Goal: Task Accomplishment & Management: Use online tool/utility

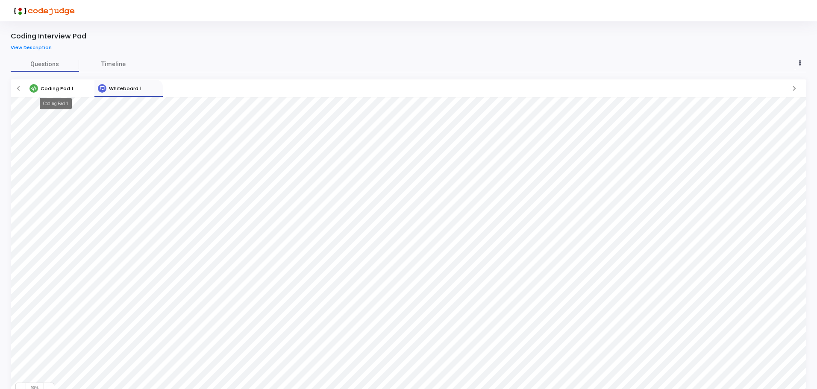
click at [57, 87] on span "Coding Pad 1" at bounding box center [57, 88] width 32 height 7
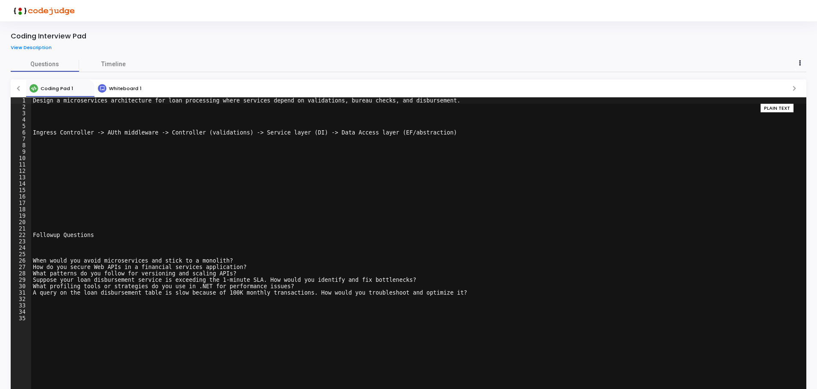
scroll to position [29, 0]
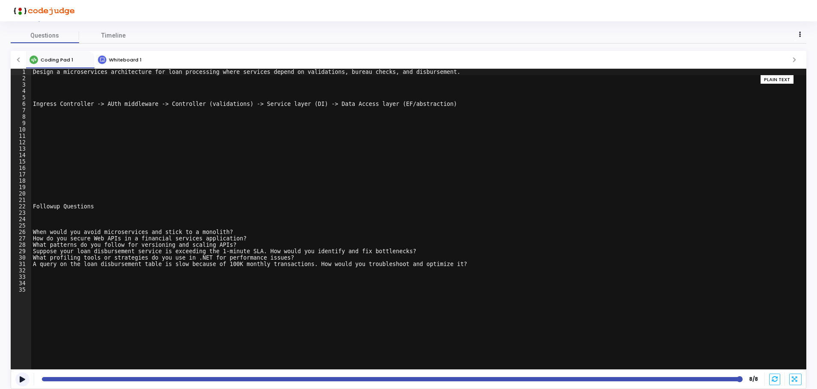
click at [21, 378] on icon at bounding box center [23, 379] width 6 height 5
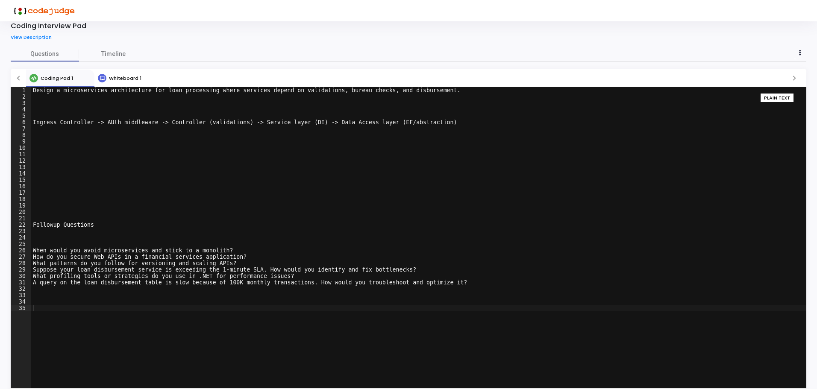
scroll to position [0, 0]
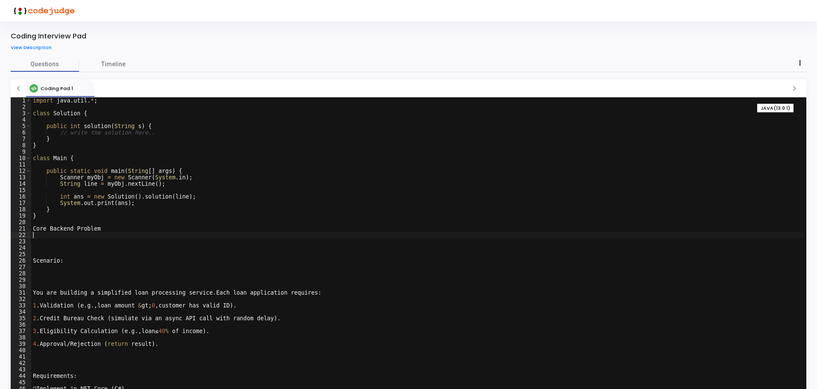
click at [63, 238] on div "import java . util . * ; class Solution { public int solution ( String s ) { //…" at bounding box center [416, 253] width 771 height 313
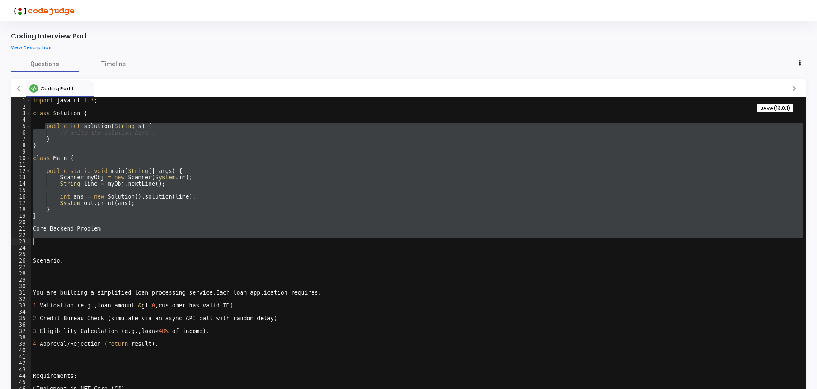
drag, startPoint x: 44, startPoint y: 125, endPoint x: 123, endPoint y: 244, distance: 143.6
click at [123, 244] on div "import java . util . * ; class Solution { public int solution ( String s ) { //…" at bounding box center [416, 253] width 771 height 313
click at [149, 250] on div "import java . util . * ; class Solution { public int solution ( String s ) { //…" at bounding box center [416, 253] width 771 height 313
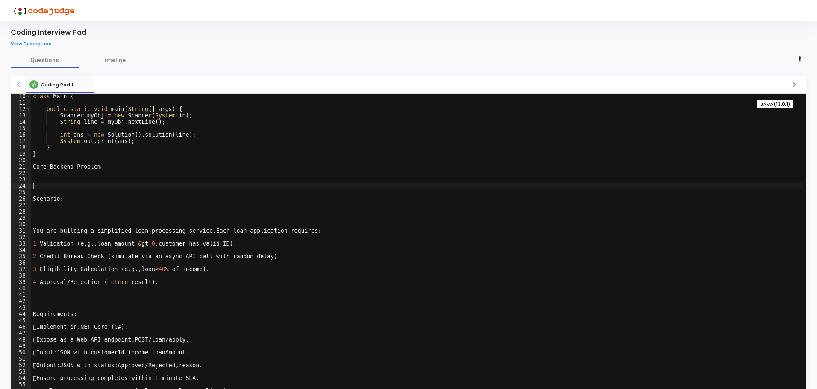
scroll to position [29, 0]
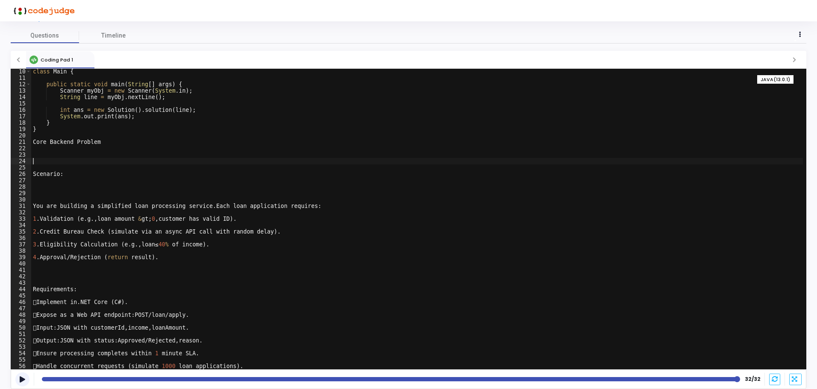
click at [21, 381] on icon at bounding box center [23, 379] width 6 height 5
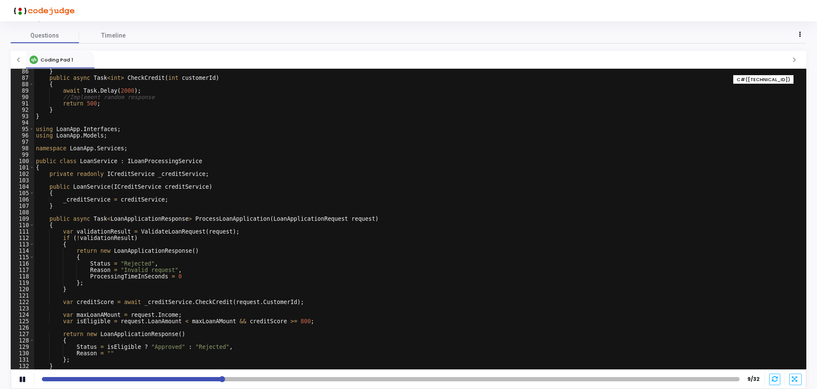
scroll to position [545, 0]
click at [724, 379] on div at bounding box center [390, 379] width 697 height 4
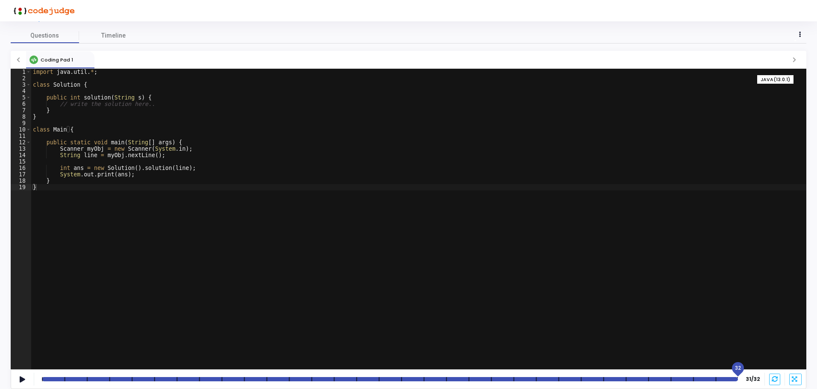
drag, startPoint x: 716, startPoint y: 366, endPoint x: 697, endPoint y: 347, distance: 27.5
click at [767, 368] on div "Coding Pad 1 1 2 3 4 5 6 7 8 9 10 11 12 13 14 15 16 17 18 19 import java . util…" at bounding box center [408, 220] width 795 height 338
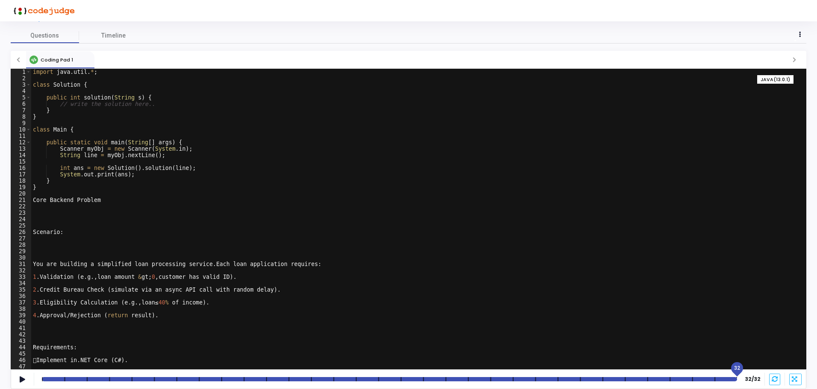
scroll to position [0, 0]
drag, startPoint x: 731, startPoint y: 367, endPoint x: 714, endPoint y: 369, distance: 17.7
click at [714, 369] on span "31" at bounding box center [714, 368] width 6 height 8
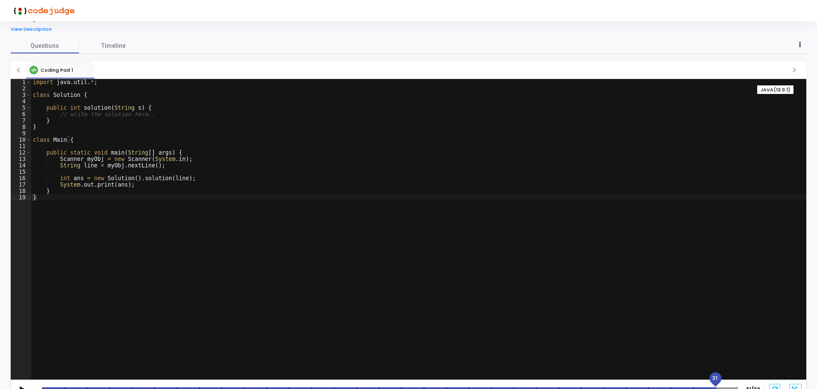
scroll to position [29, 0]
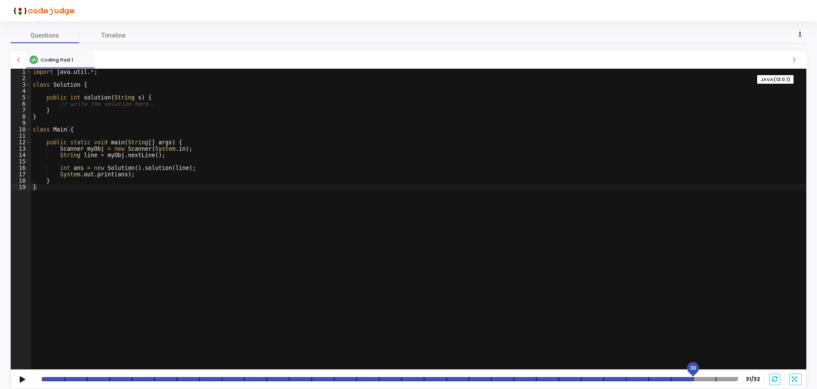
drag, startPoint x: 717, startPoint y: 372, endPoint x: 695, endPoint y: 375, distance: 21.6
click at [695, 375] on div "30 31/32" at bounding box center [398, 379] width 721 height 8
type textarea "}"
click at [218, 243] on div "import java . util . * ; class Solution { public int solution ( String s ) { //…" at bounding box center [418, 225] width 775 height 313
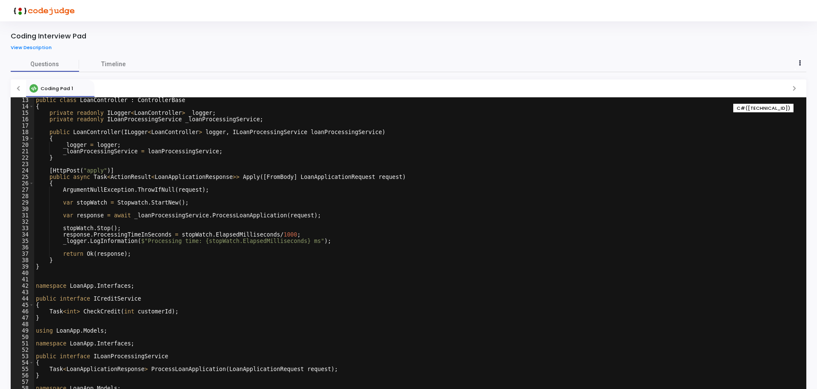
scroll to position [0, 0]
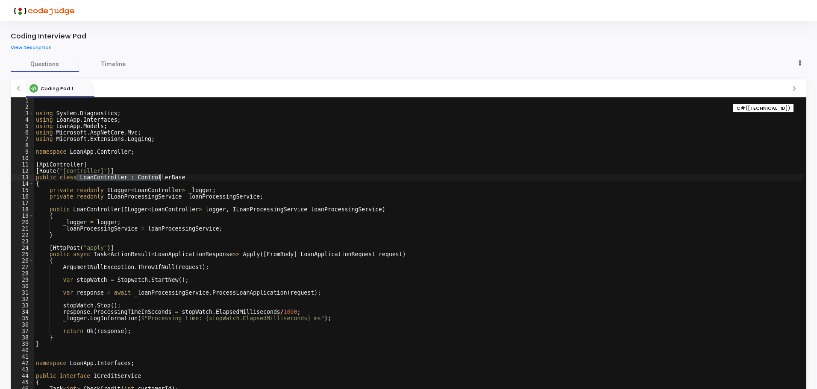
drag, startPoint x: 75, startPoint y: 177, endPoint x: 160, endPoint y: 177, distance: 85.4
click at [160, 177] on div "using System . Diagnostics ; using LoanApp . Interfaces ; using LoanApp . Model…" at bounding box center [418, 253] width 768 height 313
drag, startPoint x: 99, startPoint y: 192, endPoint x: 122, endPoint y: 199, distance: 23.5
click at [140, 193] on div "using System . Diagnostics ; using LoanApp . Interfaces ; using LoanApp . Model…" at bounding box center [418, 253] width 768 height 313
drag, startPoint x: 122, startPoint y: 199, endPoint x: 141, endPoint y: 200, distance: 19.7
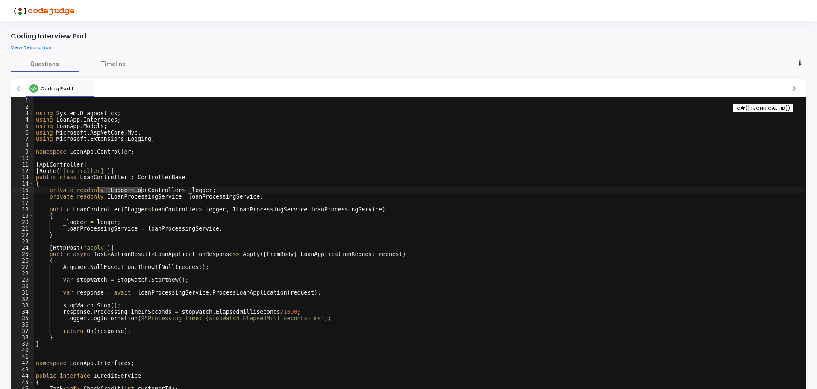
click at [141, 199] on div "using System . Diagnostics ; using LoanApp . Interfaces ; using LoanApp . Model…" at bounding box center [418, 253] width 768 height 313
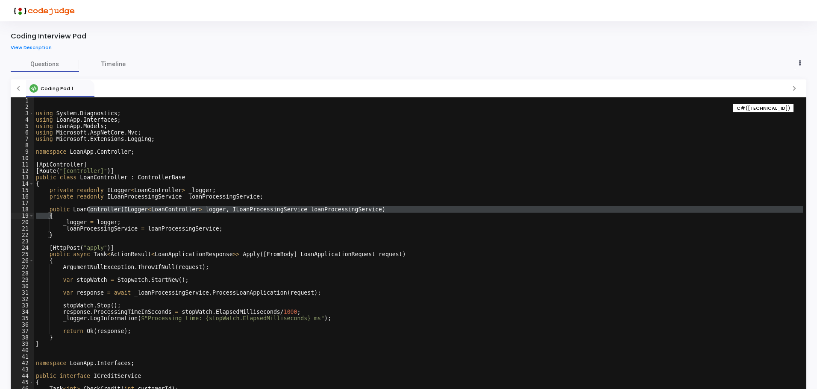
drag, startPoint x: 88, startPoint y: 209, endPoint x: 359, endPoint y: 219, distance: 270.5
click at [359, 219] on div "using System . Diagnostics ; using LoanApp . Interfaces ; using LoanApp . Model…" at bounding box center [418, 253] width 768 height 313
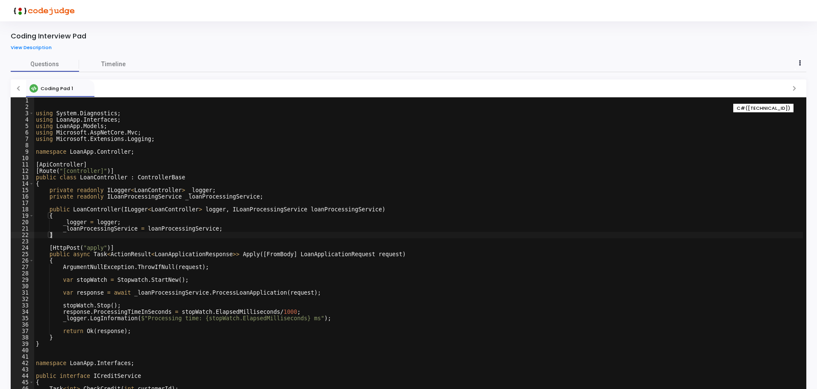
click at [176, 238] on div "using System . Diagnostics ; using LoanApp . Interfaces ; using LoanApp . Model…" at bounding box center [418, 253] width 768 height 313
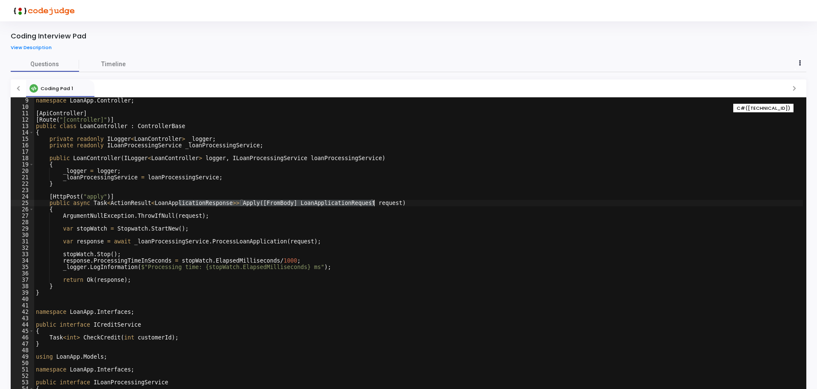
drag, startPoint x: 179, startPoint y: 203, endPoint x: 260, endPoint y: 224, distance: 83.7
click at [390, 205] on div "namespace LoanApp . Controller ; [ ApiController ] [ Route ( " [controller] " )…" at bounding box center [418, 253] width 768 height 313
drag, startPoint x: 95, startPoint y: 214, endPoint x: 216, endPoint y: 216, distance: 120.9
click at [216, 216] on div "namespace LoanApp . Controller ; [ ApiController ] [ Route ( " [controller] " )…" at bounding box center [418, 253] width 768 height 313
click at [216, 216] on div "namespace LoanApp . Controller ; [ ApiController ] [ Route ( " [controller] " )…" at bounding box center [418, 247] width 768 height 301
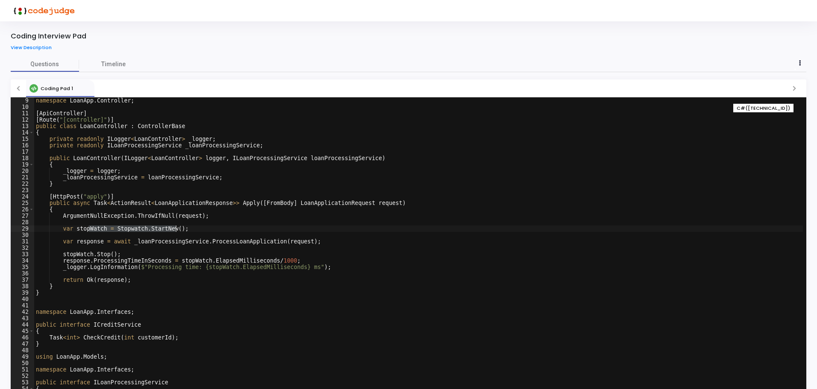
drag, startPoint x: 90, startPoint y: 229, endPoint x: 196, endPoint y: 229, distance: 105.9
click at [196, 229] on div "namespace LoanApp . Controller ; [ ApiController ] [ Route ( " [controller] " )…" at bounding box center [418, 253] width 768 height 313
click at [196, 229] on div "namespace LoanApp . Controller ; [ ApiController ] [ Route ( " [controller] " )…" at bounding box center [418, 247] width 768 height 301
click at [233, 200] on div "namespace LoanApp . Controller ; [ ApiController ] [ Route ( " [controller] " )…" at bounding box center [418, 253] width 768 height 313
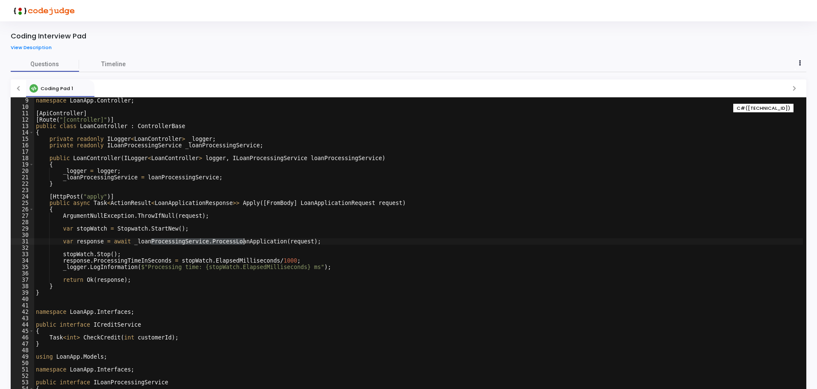
drag, startPoint x: 152, startPoint y: 242, endPoint x: 244, endPoint y: 241, distance: 92.7
click at [244, 241] on div "namespace LoanApp . Controller ; [ ApiController ] [ Route ( " [controller] " )…" at bounding box center [418, 253] width 768 height 313
click at [244, 241] on div "namespace LoanApp . Controller ; [ ApiController ] [ Route ( " [controller] " )…" at bounding box center [418, 247] width 768 height 301
drag, startPoint x: 74, startPoint y: 252, endPoint x: 101, endPoint y: 251, distance: 26.9
click at [101, 251] on div "namespace LoanApp . Controller ; [ ApiController ] [ Route ( " [controller] " )…" at bounding box center [418, 253] width 768 height 313
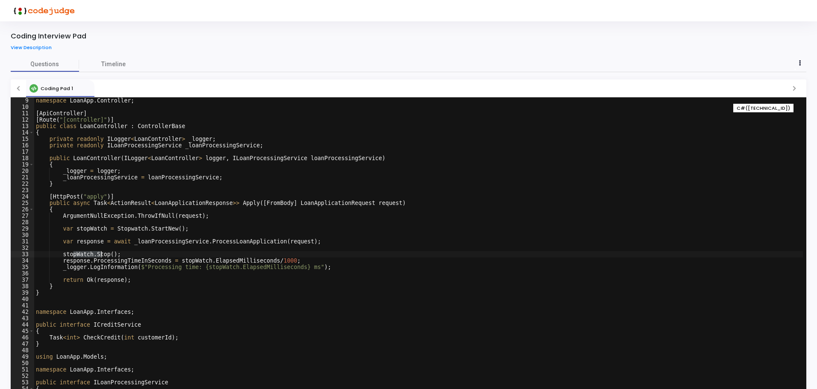
click at [101, 251] on div "namespace LoanApp . Controller ; [ ApiController ] [ Route ( " [controller] " )…" at bounding box center [418, 247] width 768 height 301
click at [165, 241] on div "namespace LoanApp . Controller ; [ ApiController ] [ Route ( " [controller] " )…" at bounding box center [418, 253] width 768 height 313
click at [220, 242] on div "namespace LoanApp . Controller ; [ ApiController ] [ Route ( " [controller] " )…" at bounding box center [418, 253] width 768 height 313
drag, startPoint x: 100, startPoint y: 261, endPoint x: 270, endPoint y: 262, distance: 170.8
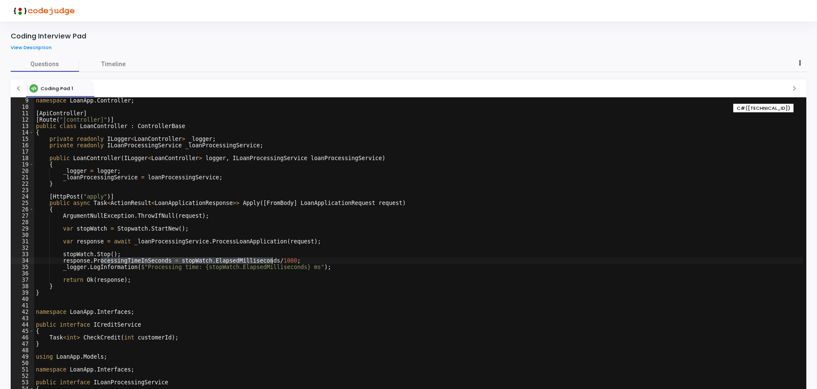
click at [270, 262] on div "namespace LoanApp . Controller ; [ ApiController ] [ Route ( " [controller] " )…" at bounding box center [418, 253] width 768 height 313
drag, startPoint x: 99, startPoint y: 268, endPoint x: 288, endPoint y: 269, distance: 188.8
click at [288, 269] on div "namespace LoanApp . Controller ; [ ApiController ] [ Route ( " [controller] " )…" at bounding box center [418, 253] width 768 height 313
drag, startPoint x: 62, startPoint y: 281, endPoint x: 126, endPoint y: 282, distance: 64.1
click at [126, 282] on div "namespace LoanApp . Controller ; [ ApiController ] [ Route ( " [controller] " )…" at bounding box center [418, 253] width 768 height 313
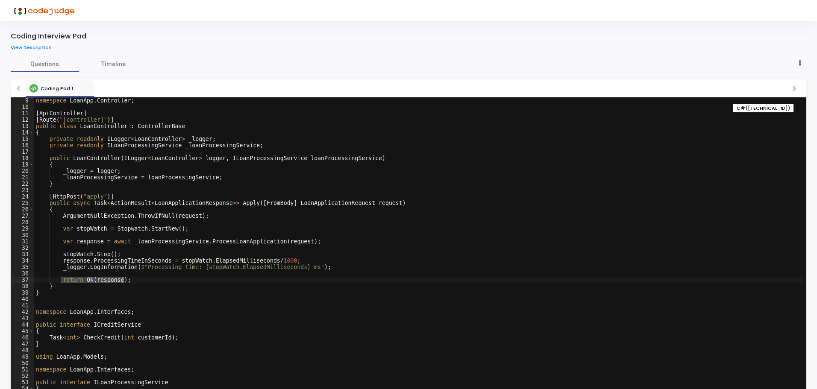
click at [164, 284] on div "namespace LoanApp . Controller ; [ ApiController ] [ Route ( " [controller] " )…" at bounding box center [418, 253] width 768 height 313
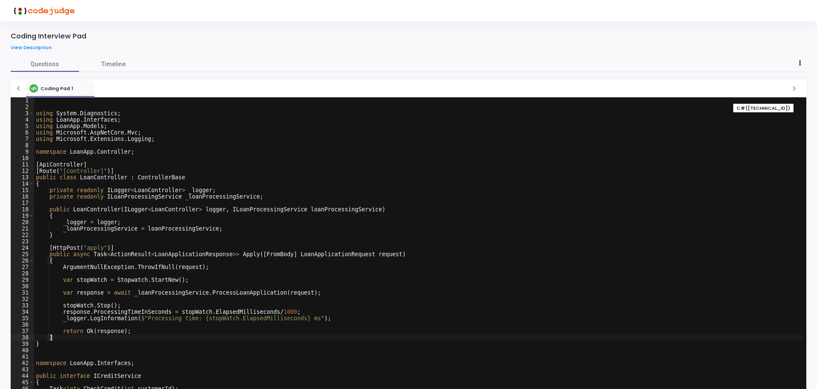
scroll to position [26, 0]
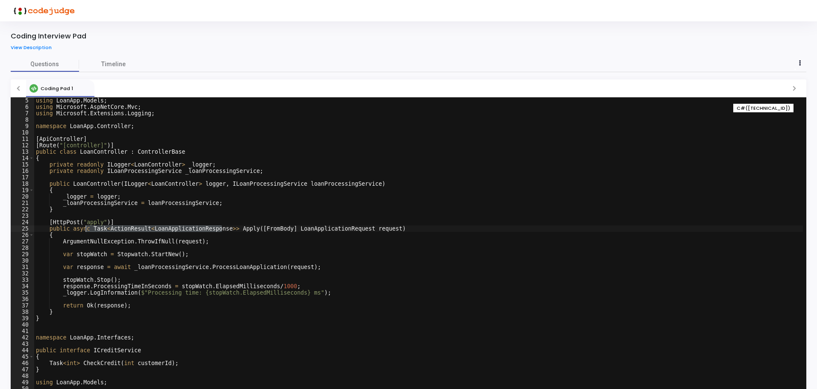
drag, startPoint x: 222, startPoint y: 231, endPoint x: 85, endPoint y: 228, distance: 137.5
click at [85, 228] on div "using LoanApp . Models ; using Microsoft . AspNetCore . Mvc ; using Microsoft .…" at bounding box center [418, 253] width 768 height 313
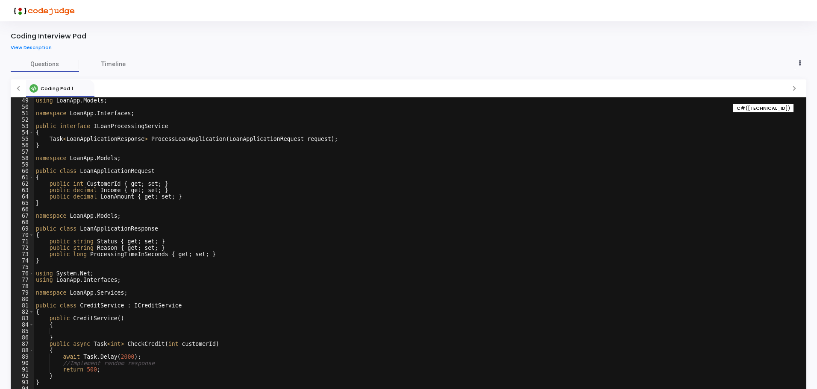
scroll to position [307, 0]
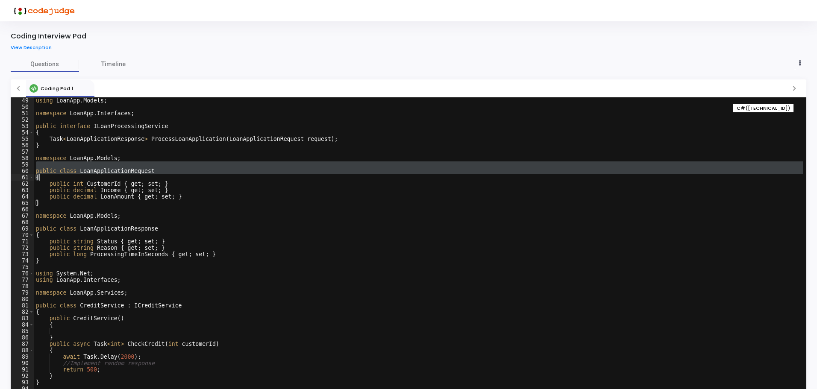
drag, startPoint x: 91, startPoint y: 166, endPoint x: 130, endPoint y: 175, distance: 40.2
click at [130, 175] on div "using LoanApp . Models ; namespace LoanApp . Interfaces ; public interface ILoa…" at bounding box center [418, 253] width 768 height 313
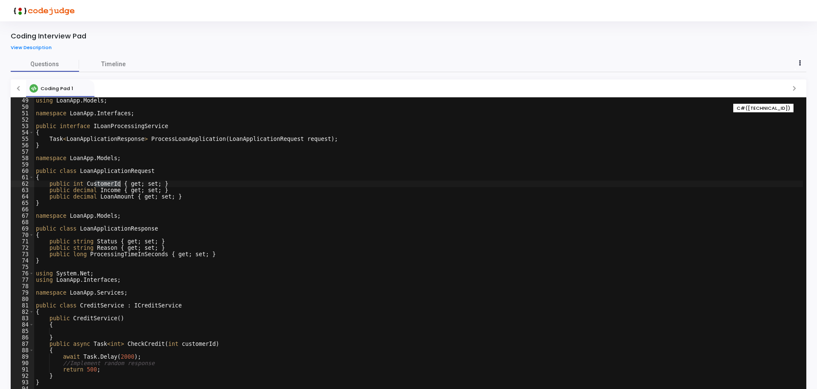
drag, startPoint x: 95, startPoint y: 183, endPoint x: 100, endPoint y: 188, distance: 6.7
click at [124, 184] on div "using LoanApp . Models ; namespace LoanApp . Interfaces ; public interface ILoa…" at bounding box center [418, 253] width 768 height 313
drag, startPoint x: 100, startPoint y: 188, endPoint x: 123, endPoint y: 190, distance: 24.0
click at [123, 190] on div "using LoanApp . Models ; namespace LoanApp . Interfaces ; public interface ILoa…" at bounding box center [418, 253] width 768 height 313
drag, startPoint x: 100, startPoint y: 194, endPoint x: 157, endPoint y: 199, distance: 57.8
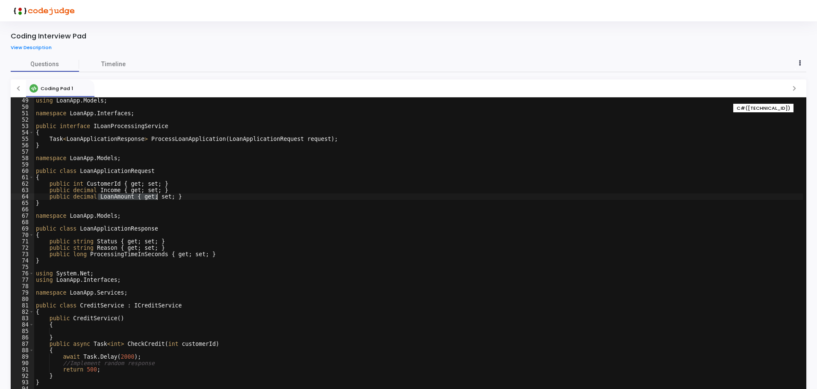
click at [157, 199] on div "using LoanApp . Models ; namespace LoanApp . Interfaces ; public interface ILoa…" at bounding box center [418, 253] width 768 height 313
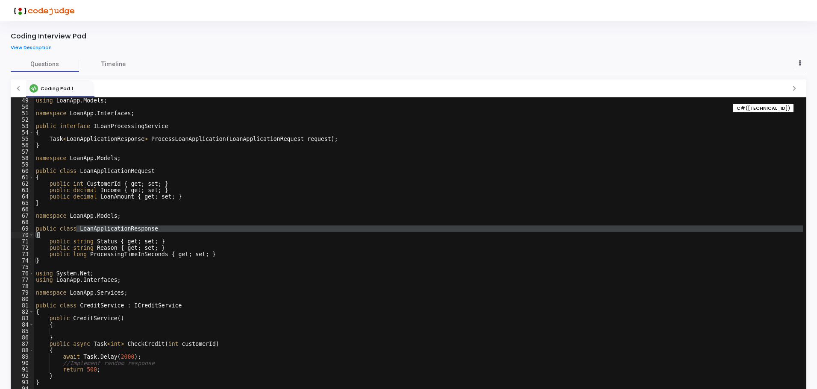
drag, startPoint x: 117, startPoint y: 234, endPoint x: 99, endPoint y: 245, distance: 21.4
click at [133, 234] on div "using LoanApp . Models ; namespace LoanApp . Interfaces ; public interface ILoa…" at bounding box center [418, 253] width 768 height 313
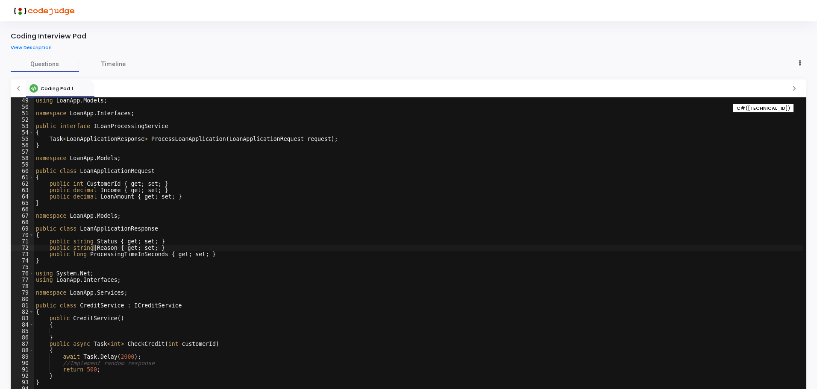
drag, startPoint x: 93, startPoint y: 246, endPoint x: 119, endPoint y: 249, distance: 26.2
click at [132, 246] on div "using LoanApp . Models ; namespace LoanApp . Interfaces ; public interface ILoa…" at bounding box center [418, 253] width 768 height 313
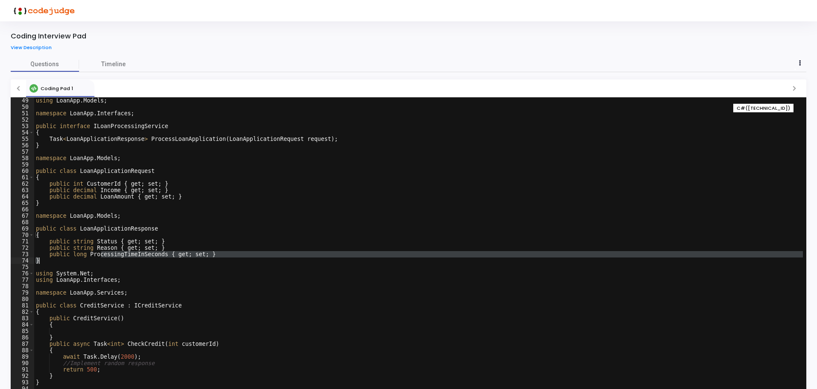
drag, startPoint x: 108, startPoint y: 255, endPoint x: 184, endPoint y: 258, distance: 76.5
click at [184, 258] on div "using LoanApp . Models ; namespace LoanApp . Interfaces ; public interface ILoa…" at bounding box center [418, 253] width 768 height 313
click at [184, 258] on div "using LoanApp . Models ; namespace LoanApp . Interfaces ; public interface ILoa…" at bounding box center [418, 247] width 768 height 301
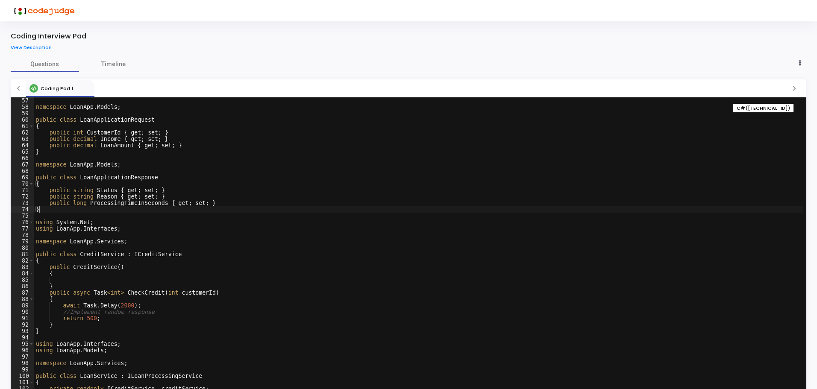
scroll to position [384, 0]
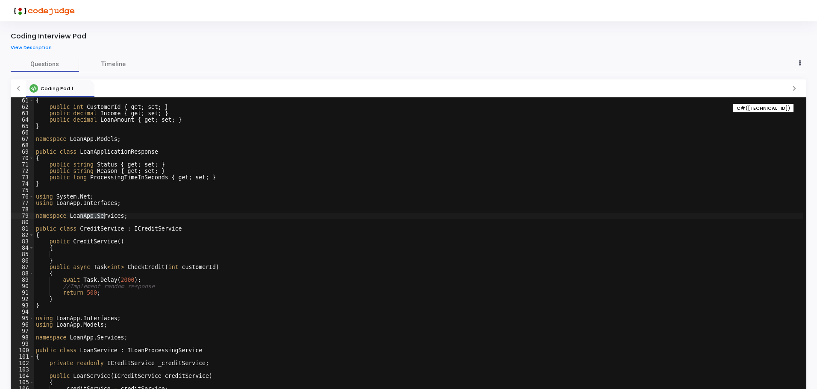
drag, startPoint x: 79, startPoint y: 214, endPoint x: 104, endPoint y: 219, distance: 26.1
click at [104, 219] on div "{ public int CustomerId { get ; set ; } public decimal Income { get ; set ; } p…" at bounding box center [418, 253] width 768 height 313
drag, startPoint x: 88, startPoint y: 229, endPoint x: 163, endPoint y: 228, distance: 74.7
click at [163, 228] on div "{ public int CustomerId { get ; set ; } public decimal Income { get ; set ; } p…" at bounding box center [418, 253] width 768 height 313
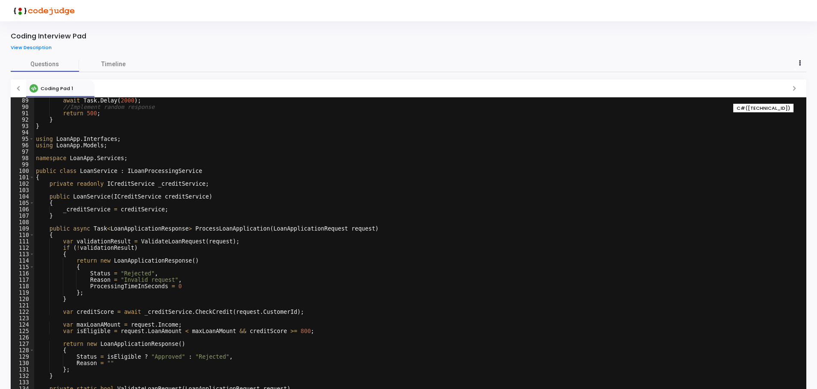
scroll to position [564, 0]
drag, startPoint x: 195, startPoint y: 228, endPoint x: 238, endPoint y: 228, distance: 43.6
click at [238, 228] on div "await Task . Delay ( 2000 ) ; //Implement random response return 500 ; } } usin…" at bounding box center [418, 253] width 768 height 313
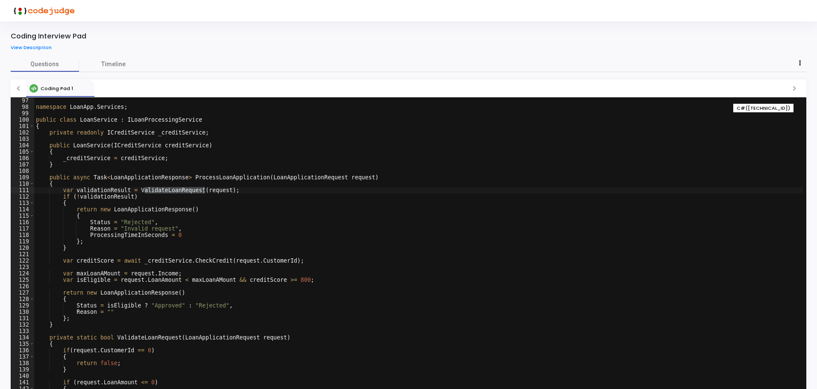
drag, startPoint x: 144, startPoint y: 190, endPoint x: 205, endPoint y: 190, distance: 60.2
click at [205, 190] on div "namespace LoanApp . Services ; public class LoanService : ILoanProcessingServic…" at bounding box center [418, 253] width 768 height 313
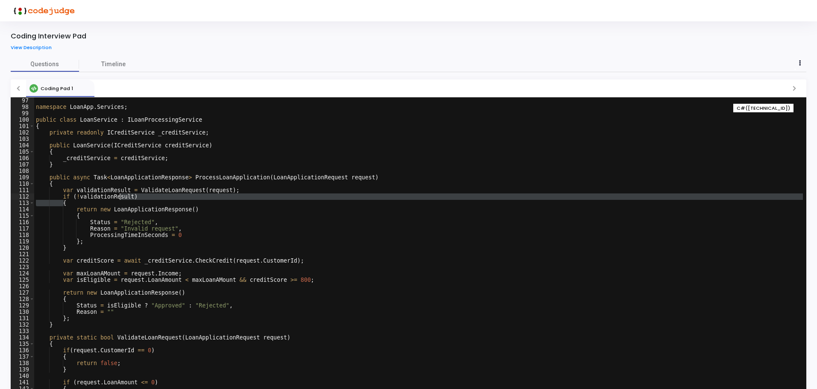
drag, startPoint x: 81, startPoint y: 201, endPoint x: 120, endPoint y: 199, distance: 38.9
click at [120, 199] on div "namespace LoanApp . Services ; public class LoanService : ILoanProcessingServic…" at bounding box center [418, 253] width 768 height 313
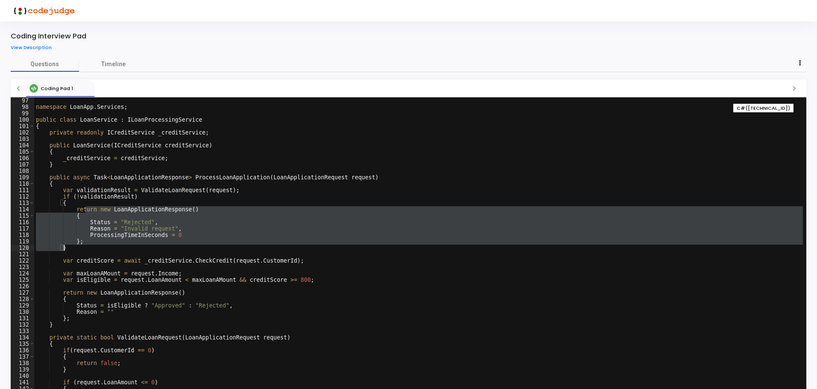
drag, startPoint x: 85, startPoint y: 211, endPoint x: 155, endPoint y: 248, distance: 78.3
click at [155, 248] on div "namespace LoanApp . Services ; public class LoanService : ILoanProcessingServic…" at bounding box center [418, 253] width 768 height 313
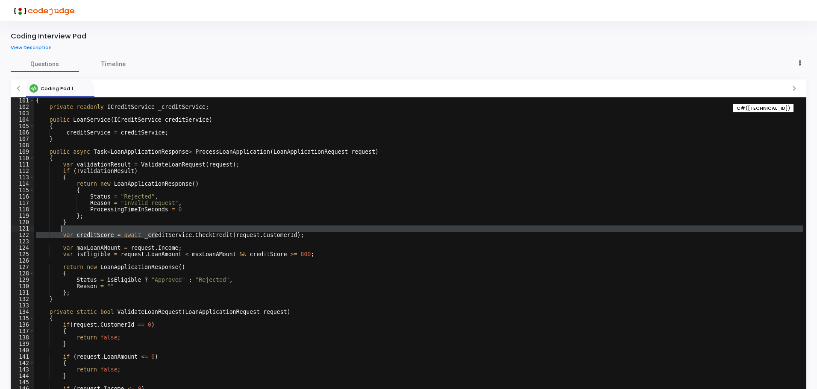
drag, startPoint x: 157, startPoint y: 237, endPoint x: 254, endPoint y: 231, distance: 97.5
click at [254, 231] on div "{ private readonly ICreditService _creditService ; public LoanService ( ICredit…" at bounding box center [418, 253] width 768 height 313
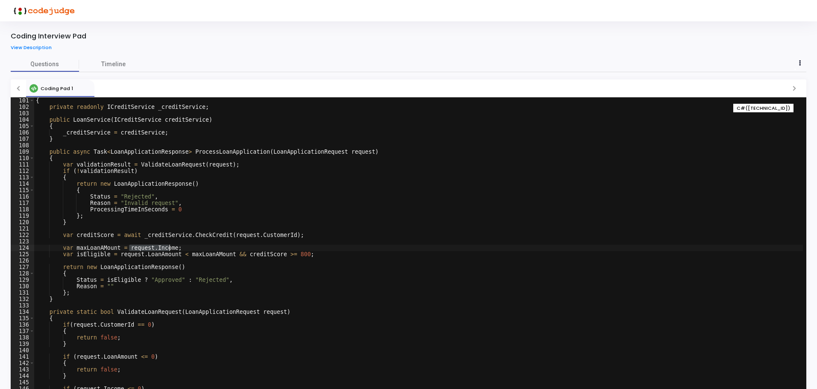
drag, startPoint x: 130, startPoint y: 247, endPoint x: 171, endPoint y: 247, distance: 41.0
click at [171, 247] on div "{ private readonly ICreditService _creditService ; public LoanService ( ICredit…" at bounding box center [418, 253] width 768 height 313
drag, startPoint x: 123, startPoint y: 255, endPoint x: 298, endPoint y: 256, distance: 175.1
click at [298, 256] on div "{ private readonly ICreditService _creditService ; public LoanService ( ICredit…" at bounding box center [418, 253] width 768 height 313
click at [85, 236] on div "{ private readonly ICreditService _creditService ; public LoanService ( ICredit…" at bounding box center [418, 253] width 768 height 313
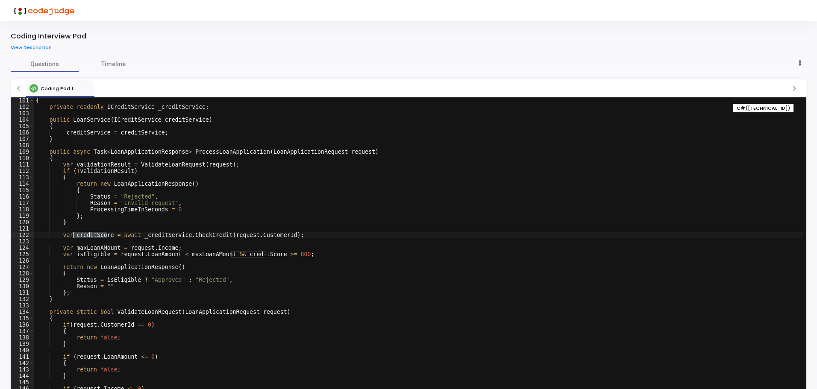
click at [85, 236] on div "{ private readonly ICreditService _creditService ; public LoanService ( ICredit…" at bounding box center [418, 253] width 768 height 313
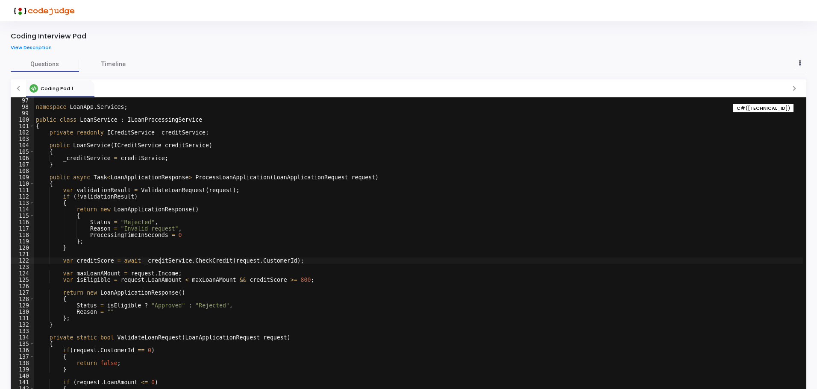
click at [161, 262] on div "namespace LoanApp . Services ; public class LoanService : ILoanProcessingServic…" at bounding box center [418, 253] width 768 height 313
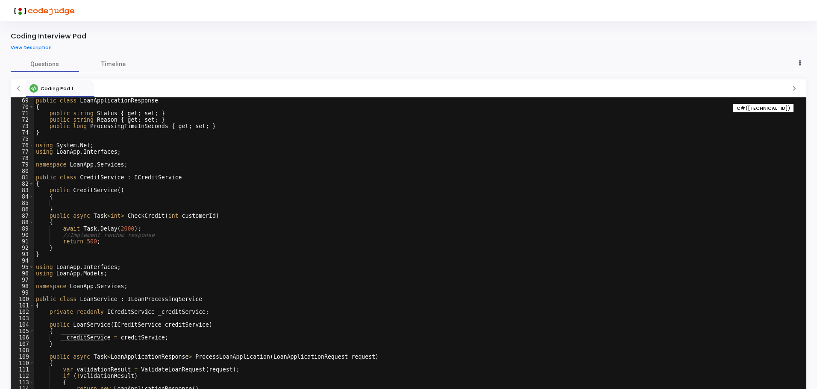
scroll to position [410, 0]
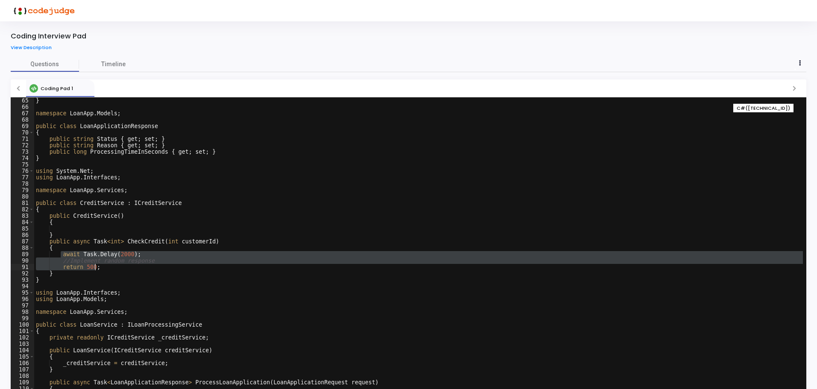
drag, startPoint x: 61, startPoint y: 255, endPoint x: 117, endPoint y: 267, distance: 56.9
click at [117, 267] on div "} namespace LoanApp . Models ; public class LoanApplicationResponse { public st…" at bounding box center [418, 253] width 768 height 313
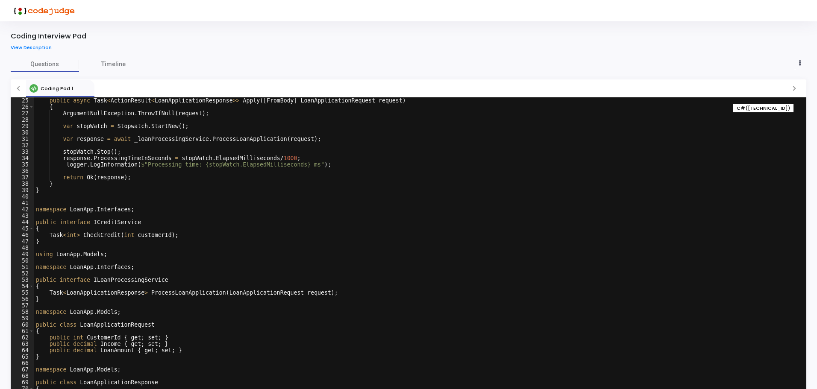
scroll to position [51, 0]
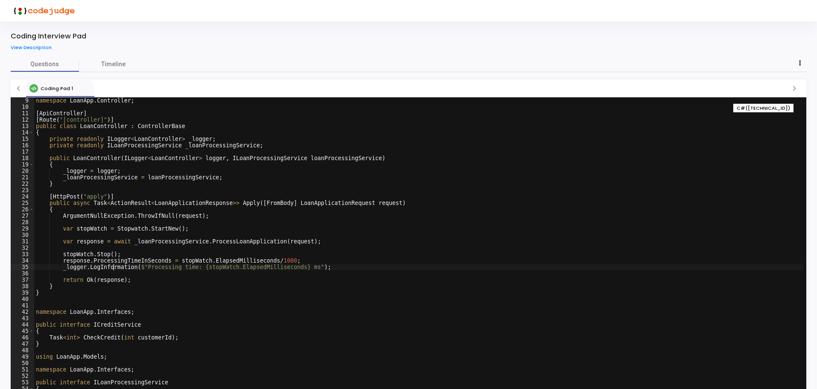
drag, startPoint x: 221, startPoint y: 270, endPoint x: 112, endPoint y: 266, distance: 108.5
click at [112, 266] on div "namespace LoanApp . Controller ; [ ApiController ] [ Route ( " [controller] " )…" at bounding box center [418, 253] width 768 height 313
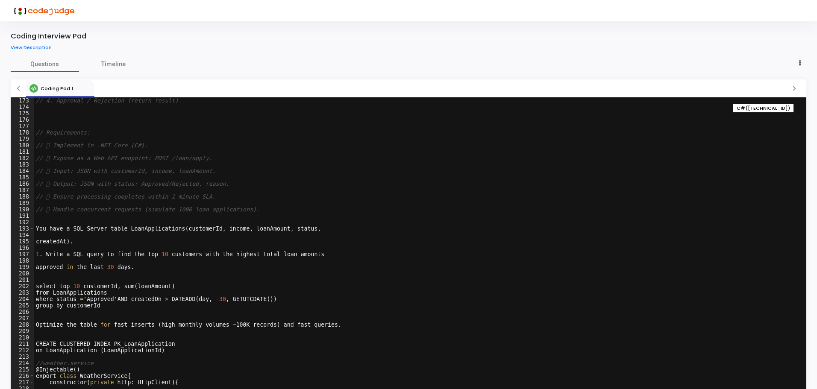
scroll to position [974, 0]
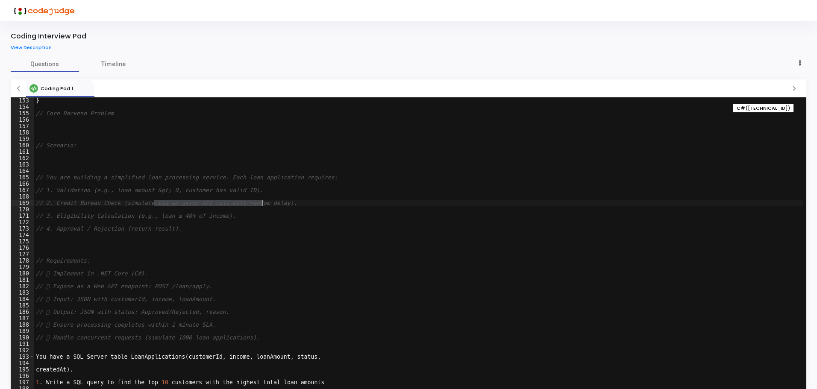
drag, startPoint x: 152, startPoint y: 203, endPoint x: 261, endPoint y: 202, distance: 108.5
click at [261, 202] on div "} // Core Backend Problem // Scenario: // You are building a simplified loan pr…" at bounding box center [418, 253] width 768 height 313
click at [261, 202] on div "} // Core Backend Problem // Scenario: // You are building a simplified loan pr…" at bounding box center [418, 247] width 768 height 301
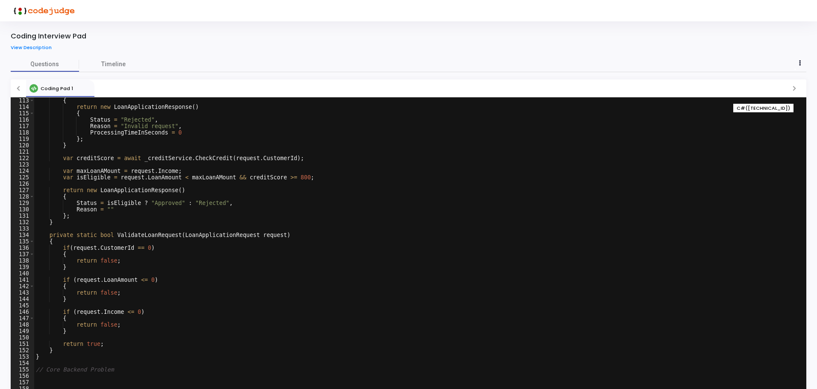
scroll to position [641, 0]
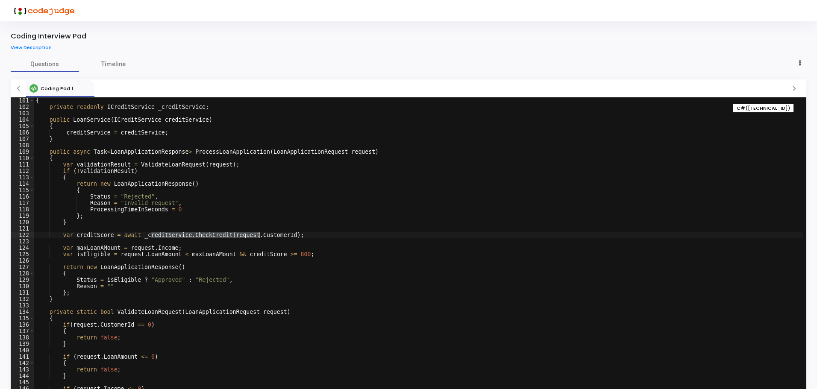
drag, startPoint x: 149, startPoint y: 234, endPoint x: 259, endPoint y: 233, distance: 110.2
click at [259, 233] on div "{ private readonly ICreditService _creditService ; public LoanService ( ICredit…" at bounding box center [418, 253] width 768 height 313
type textarea "var creditScore = await _creditService.CheckCredit(request.CustomerId);"
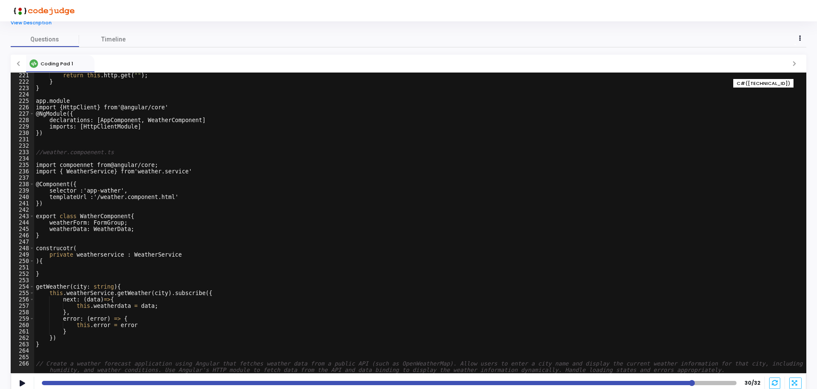
scroll to position [0, 0]
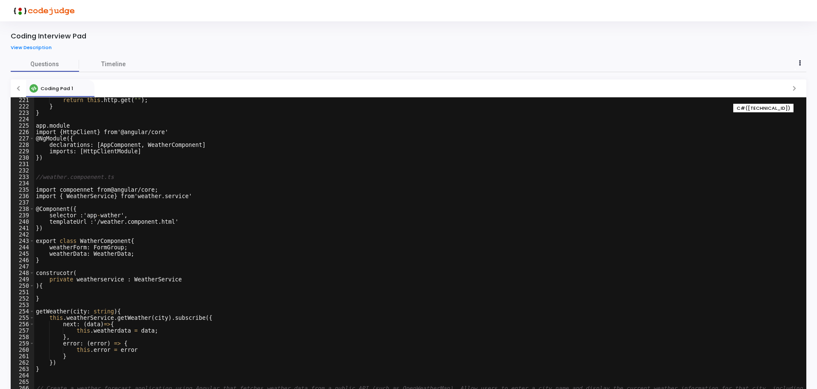
click at [771, 109] on span "C#(6.6.0.161)" at bounding box center [762, 108] width 53 height 7
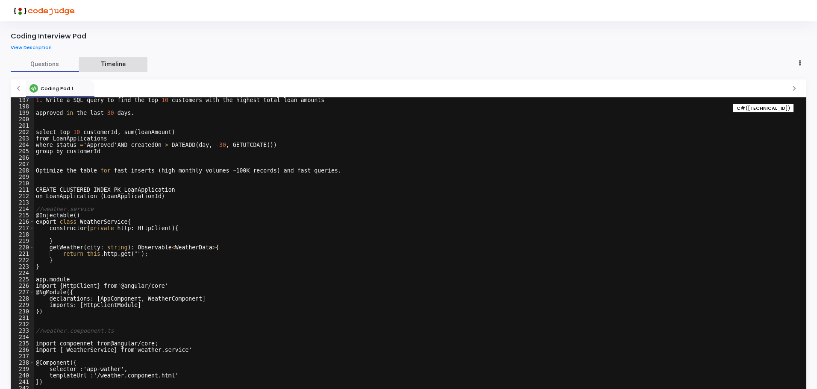
click at [125, 62] on link "Timeline" at bounding box center [113, 64] width 68 height 15
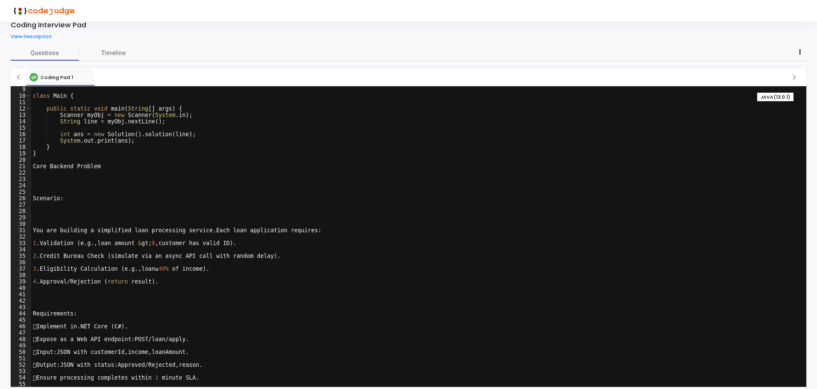
scroll to position [29, 0]
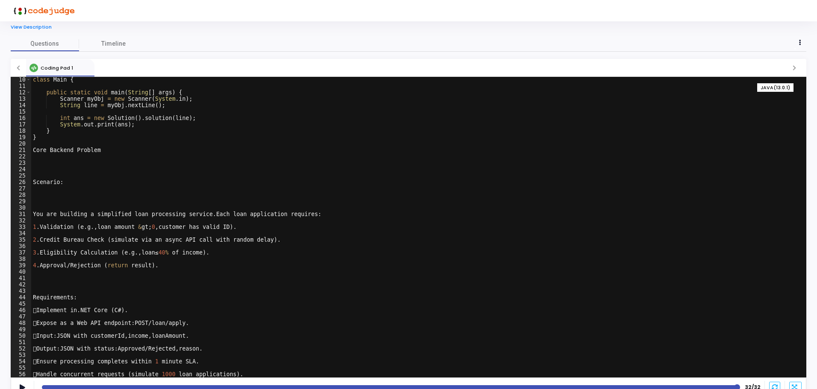
scroll to position [29, 0]
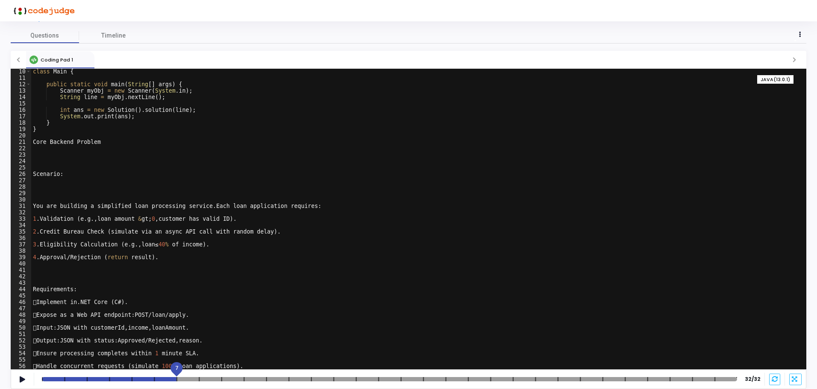
click at [170, 378] on div at bounding box center [389, 379] width 695 height 4
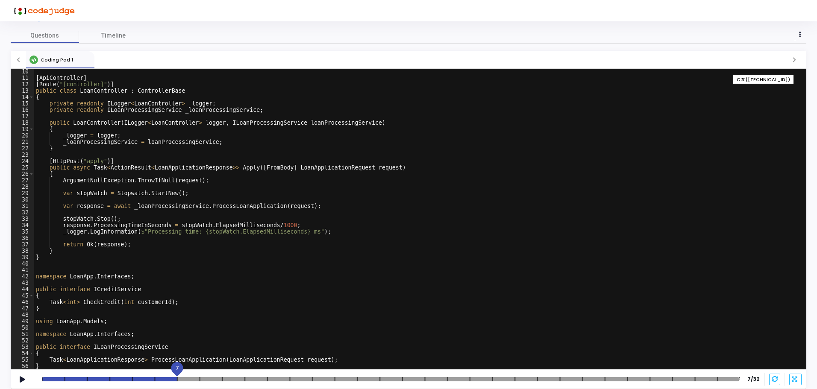
click at [422, 379] on div at bounding box center [390, 379] width 697 height 4
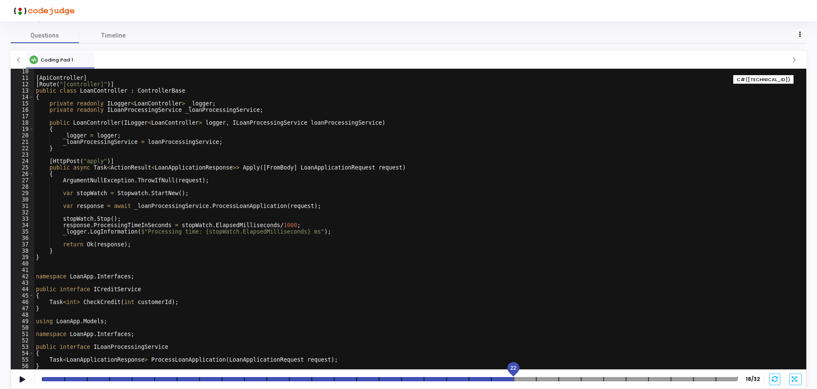
click at [517, 377] on mat-slider "22" at bounding box center [389, 379] width 703 height 7
click at [583, 377] on mat-slider "22" at bounding box center [389, 379] width 702 height 7
drag, startPoint x: 637, startPoint y: 375, endPoint x: 645, endPoint y: 376, distance: 7.7
click at [638, 375] on div "25 25/32" at bounding box center [398, 379] width 721 height 8
click at [684, 377] on mat-slider "25" at bounding box center [389, 379] width 702 height 7
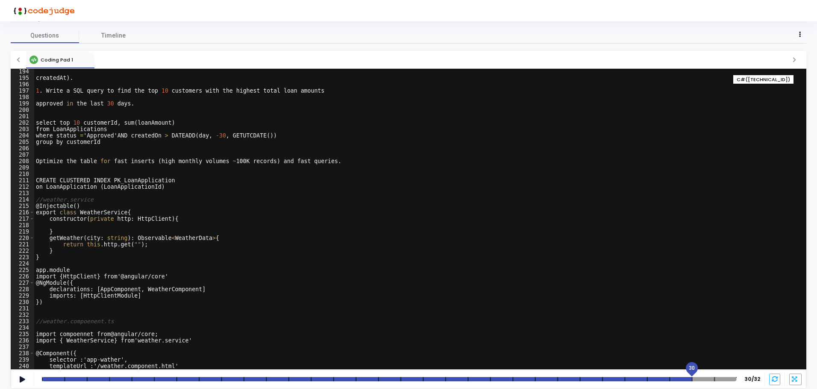
scroll to position [1160, 0]
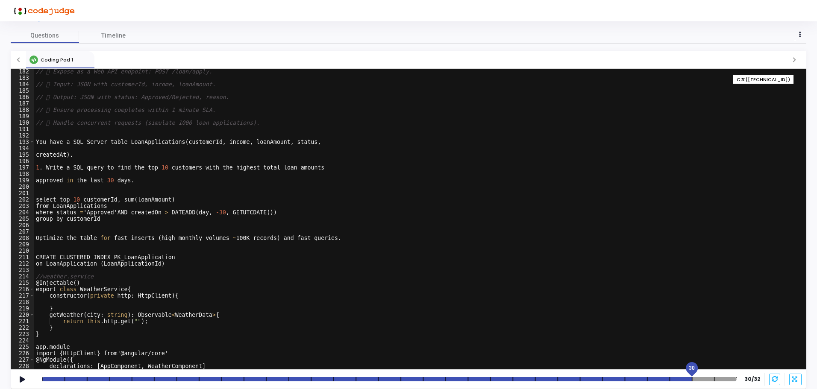
click at [712, 381] on div at bounding box center [389, 379] width 694 height 4
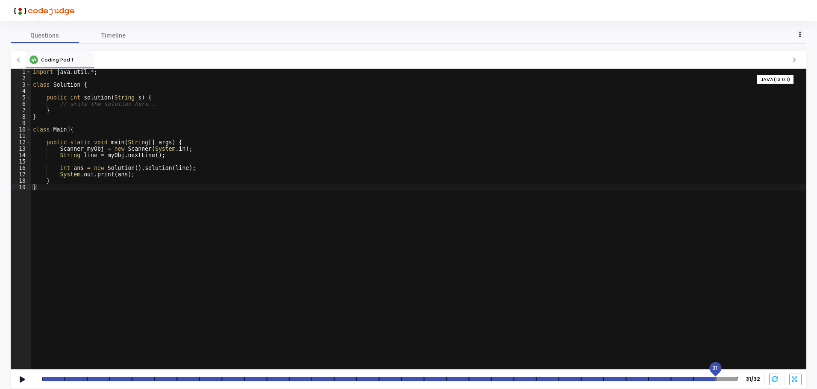
click at [694, 381] on div at bounding box center [390, 379] width 696 height 4
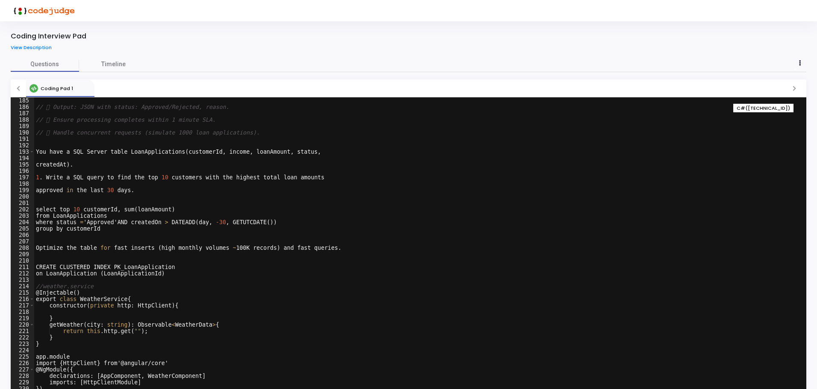
scroll to position [1179, 0]
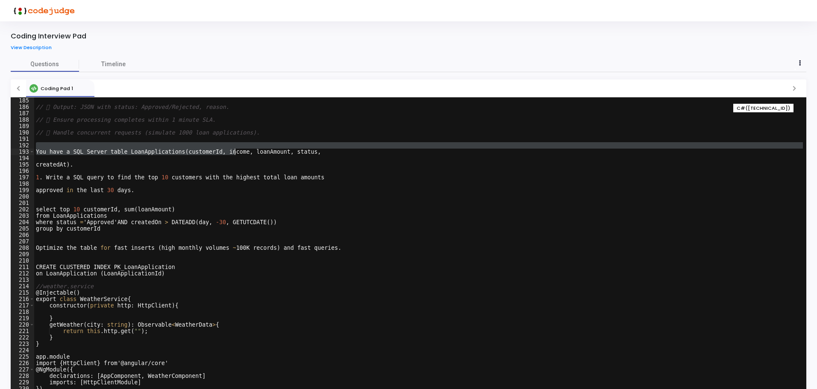
drag, startPoint x: 89, startPoint y: 143, endPoint x: 231, endPoint y: 154, distance: 142.2
click at [234, 151] on div "//  Output: JSON with status: Approved/Rejected, reason. //  Ensure processin…" at bounding box center [418, 253] width 768 height 313
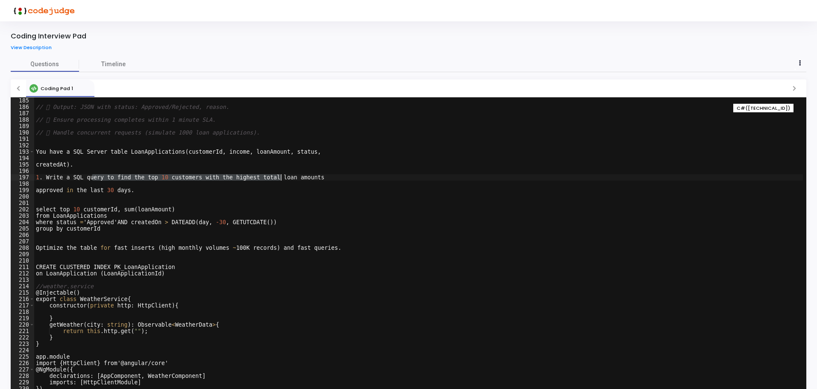
drag, startPoint x: 92, startPoint y: 179, endPoint x: 150, endPoint y: 191, distance: 59.6
click at [279, 179] on div "//  Output: JSON with status: Approved/Rejected, reason. //  Ensure processin…" at bounding box center [418, 253] width 768 height 313
drag, startPoint x: 56, startPoint y: 187, endPoint x: 106, endPoint y: 192, distance: 50.2
click at [120, 188] on div "//  Output: JSON with status: Approved/Rejected, reason. //  Ensure processin…" at bounding box center [418, 253] width 768 height 313
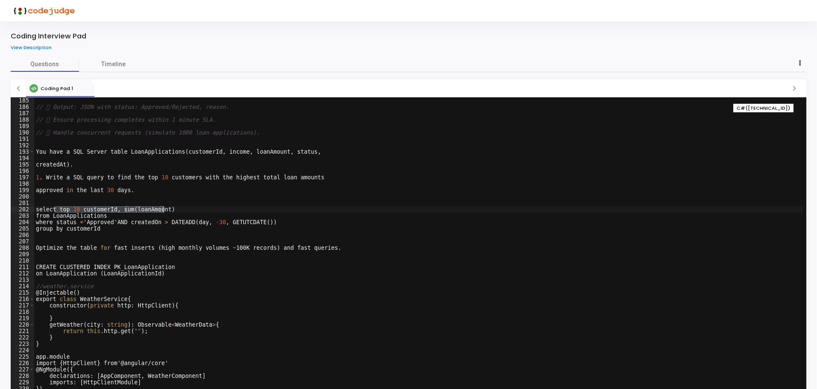
drag, startPoint x: 55, startPoint y: 210, endPoint x: 192, endPoint y: 212, distance: 137.1
click at [192, 212] on div "//  Output: JSON with status: Approved/Rejected, reason. //  Ensure processin…" at bounding box center [418, 253] width 768 height 313
click at [192, 212] on div "//  Output: JSON with status: Approved/Rejected, reason. //  Ensure processin…" at bounding box center [418, 247] width 768 height 301
drag, startPoint x: 63, startPoint y: 220, endPoint x: 109, endPoint y: 220, distance: 46.1
click at [109, 220] on div "//  Output: JSON with status: Approved/Rejected, reason. //  Ensure processin…" at bounding box center [418, 253] width 768 height 313
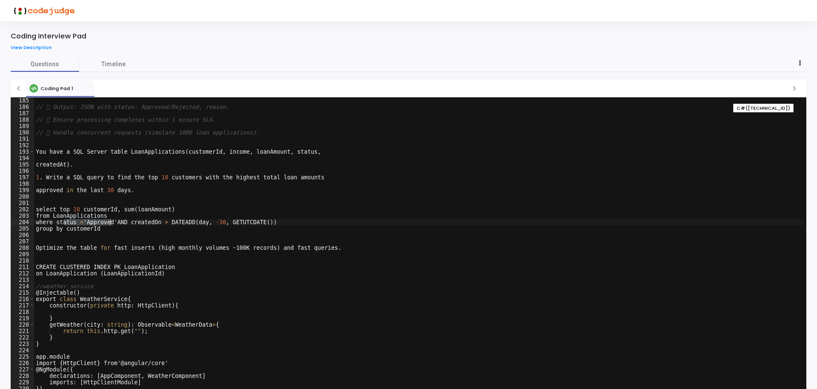
click at [107, 221] on div "//  Output: JSON with status: Approved/Rejected, reason. //  Ensure processin…" at bounding box center [418, 247] width 768 height 301
drag, startPoint x: 103, startPoint y: 222, endPoint x: 126, endPoint y: 237, distance: 27.6
click at [297, 224] on div "//  Output: JSON with status: Approved/Rejected, reason. //  Ensure processin…" at bounding box center [418, 253] width 768 height 313
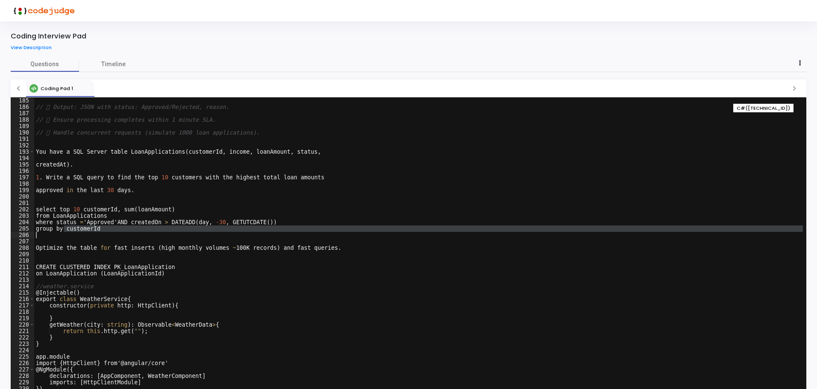
click at [113, 234] on div "//  Output: JSON with status: Approved/Rejected, reason. //  Ensure processin…" at bounding box center [418, 253] width 768 height 313
type textarea "group by customerId"
click at [134, 237] on div "//  Output: JSON with status: Approved/Rejected, reason. //  Ensure processin…" at bounding box center [418, 247] width 768 height 301
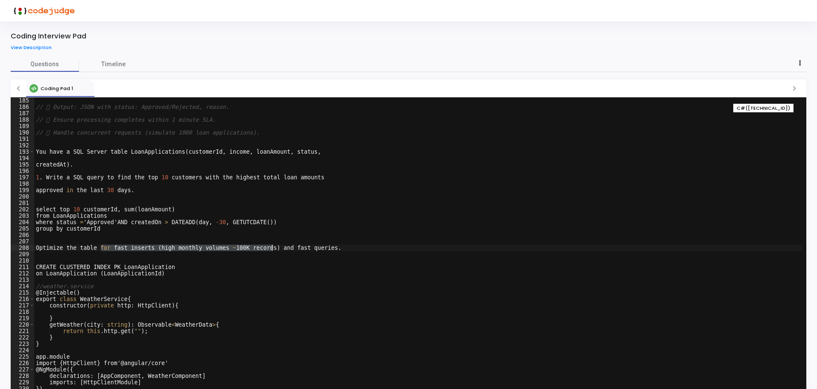
drag, startPoint x: 100, startPoint y: 248, endPoint x: 270, endPoint y: 250, distance: 170.8
click at [270, 250] on div "//  Output: JSON with status: Approved/Rejected, reason. //  Ensure processin…" at bounding box center [418, 253] width 768 height 313
drag, startPoint x: 76, startPoint y: 266, endPoint x: 158, endPoint y: 268, distance: 81.6
click at [158, 268] on div "//  Output: JSON with status: Approved/Rejected, reason. //  Ensure processin…" at bounding box center [418, 253] width 768 height 313
drag, startPoint x: 85, startPoint y: 275, endPoint x: 148, endPoint y: 275, distance: 63.6
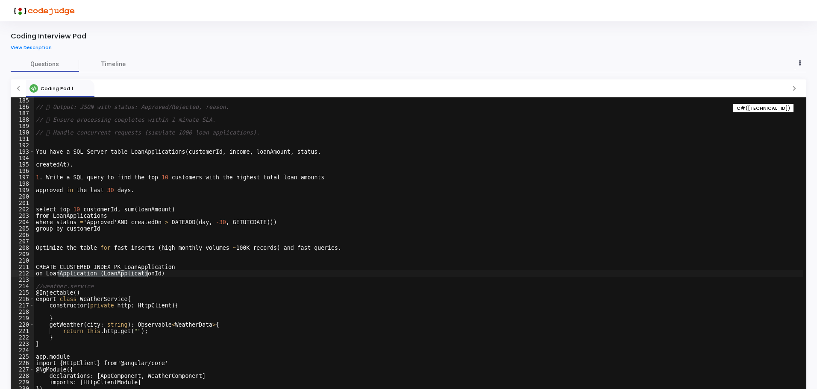
click at [148, 275] on div "//  Output: JSON with status: Approved/Rejected, reason. //  Ensure processin…" at bounding box center [418, 253] width 768 height 313
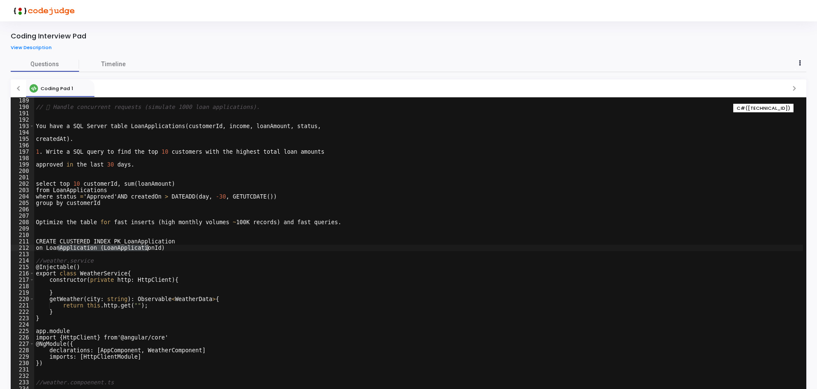
scroll to position [1230, 0]
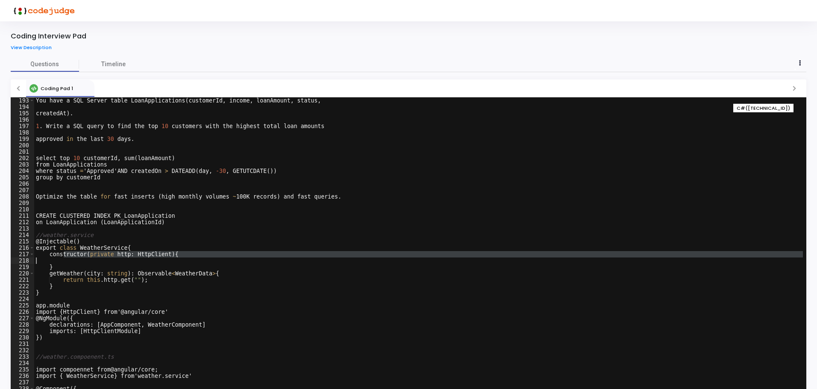
drag, startPoint x: 64, startPoint y: 254, endPoint x: 175, endPoint y: 259, distance: 110.7
click at [175, 259] on div "You have a SQL Server table LoanApplications ( customerId , income , loanAmount…" at bounding box center [418, 253] width 768 height 313
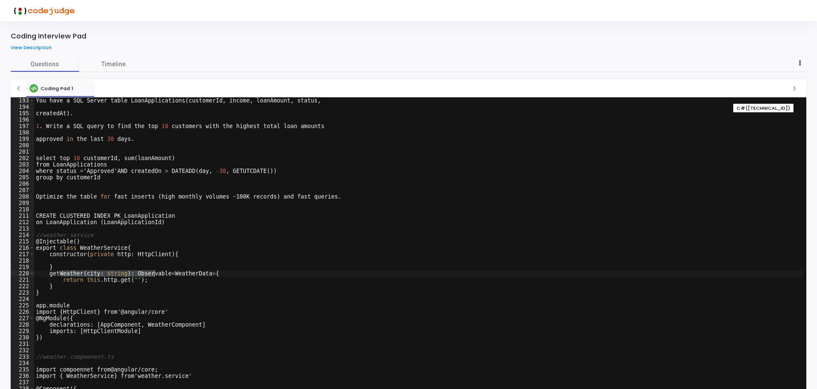
drag, startPoint x: 65, startPoint y: 274, endPoint x: 93, endPoint y: 279, distance: 27.8
click at [141, 275] on div "You have a SQL Server table LoanApplications ( customerId , income , loanAmount…" at bounding box center [418, 253] width 768 height 313
drag, startPoint x: 74, startPoint y: 279, endPoint x: 132, endPoint y: 283, distance: 58.2
click at [132, 283] on div "You have a SQL Server table LoanApplications ( customerId , income , loanAmount…" at bounding box center [418, 253] width 768 height 313
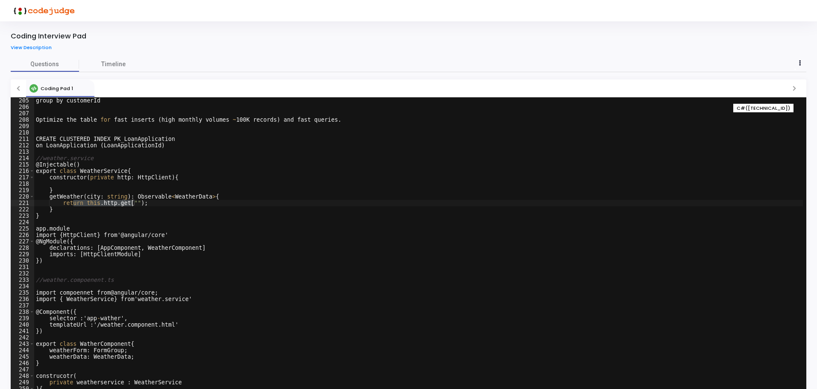
scroll to position [1307, 0]
drag, startPoint x: 67, startPoint y: 247, endPoint x: 142, endPoint y: 252, distance: 74.9
click at [146, 252] on div "group by customerId Optimize the table for fast inserts ( high monthly volumes …" at bounding box center [418, 253] width 768 height 313
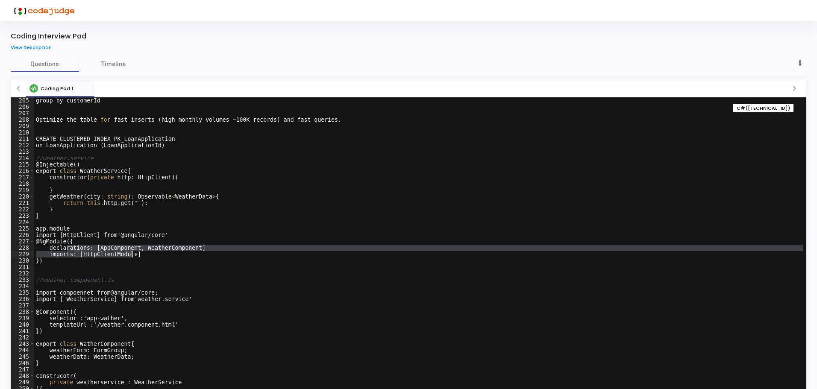
click at [68, 257] on div "group by customerId Optimize the table for fast inserts ( high monthly volumes …" at bounding box center [418, 247] width 768 height 301
type textarea "imports: [HttpClientModule]"
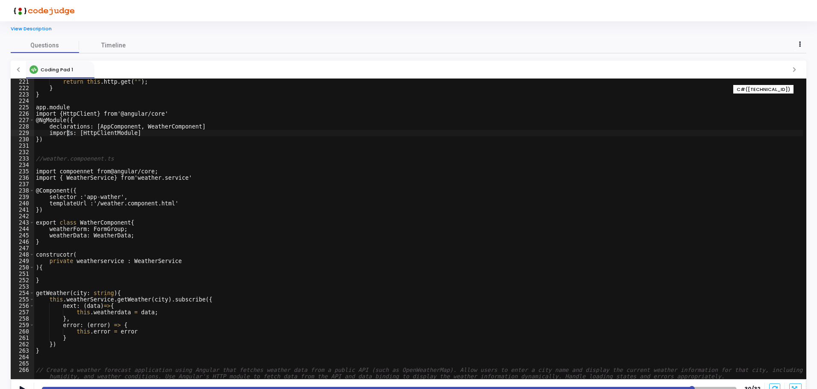
scroll to position [29, 0]
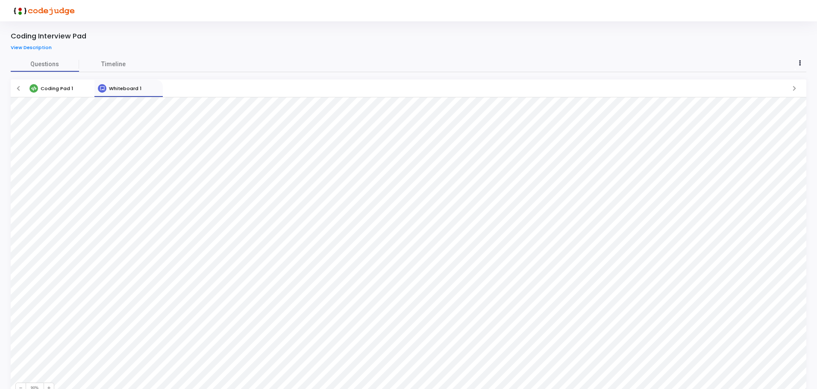
click at [141, 87] on div "Whiteboard 1" at bounding box center [119, 88] width 50 height 9
click at [59, 87] on span "Coding Pad 1" at bounding box center [57, 88] width 32 height 7
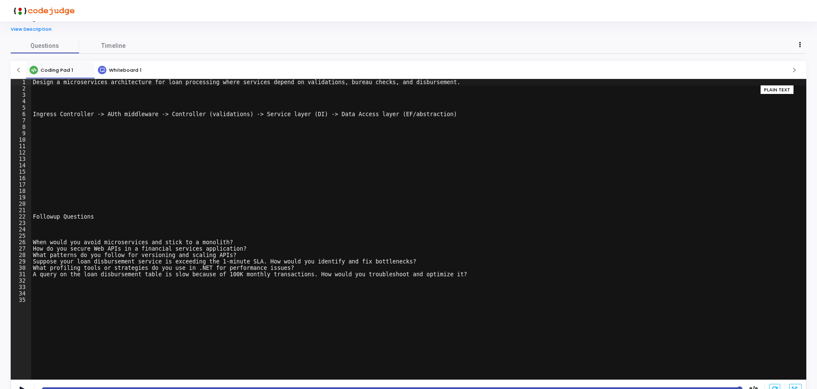
scroll to position [29, 0]
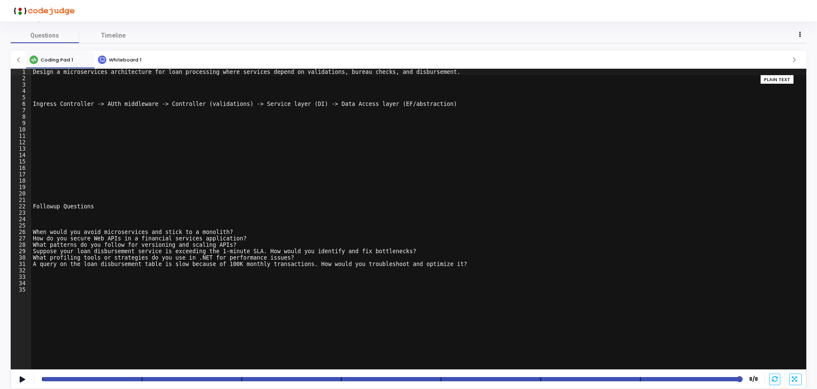
click at [127, 381] on div at bounding box center [390, 379] width 697 height 4
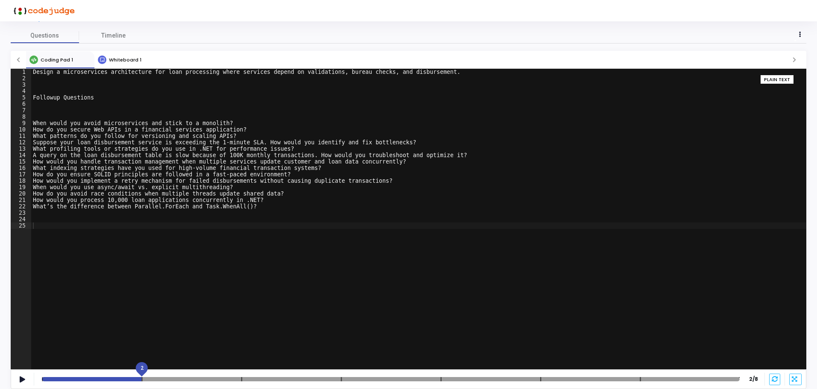
click at [242, 379] on div at bounding box center [390, 379] width 697 height 4
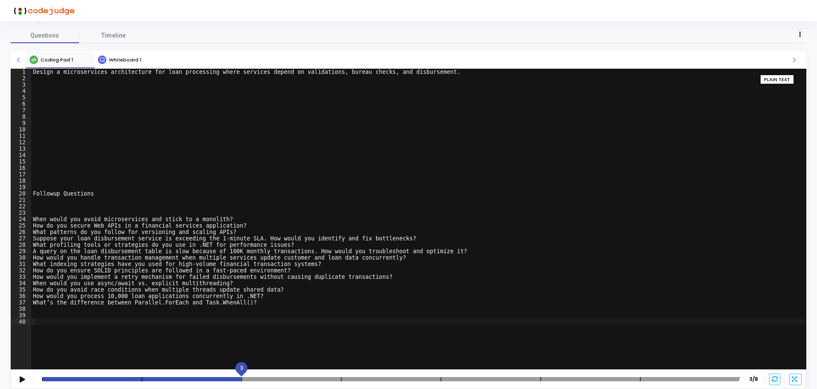
click at [346, 382] on mat-slider "3" at bounding box center [390, 379] width 704 height 7
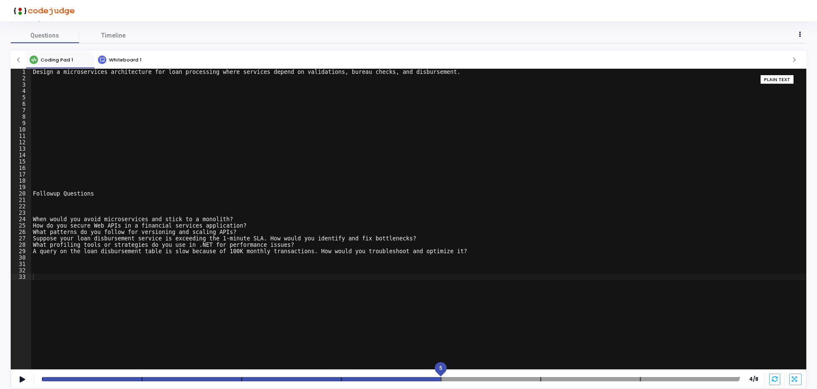
click at [450, 381] on div at bounding box center [390, 379] width 697 height 4
click at [540, 379] on div at bounding box center [390, 379] width 697 height 4
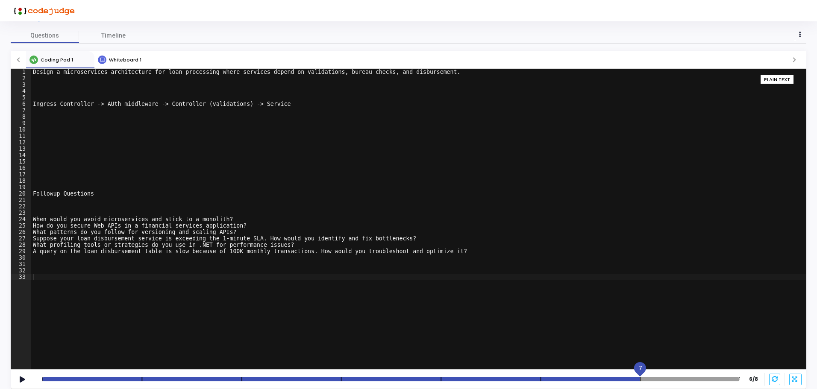
click at [638, 381] on div at bounding box center [390, 379] width 697 height 4
click at [732, 381] on div at bounding box center [390, 379] width 697 height 4
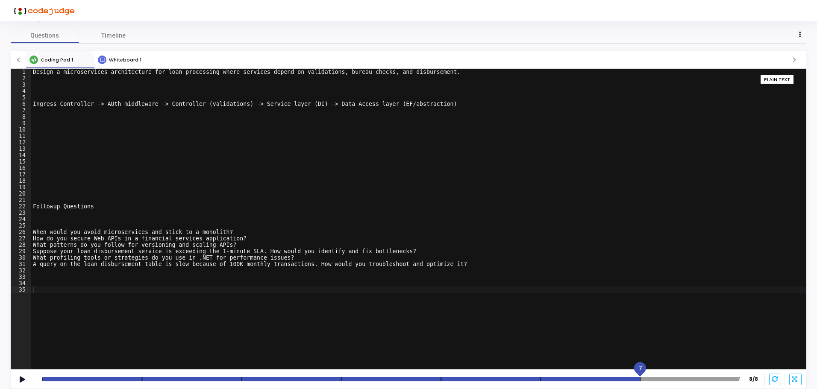
click at [635, 382] on mat-slider "7" at bounding box center [390, 379] width 704 height 7
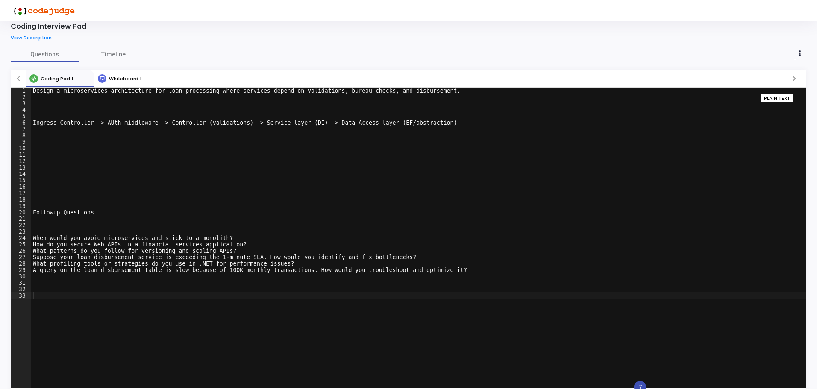
scroll to position [0, 0]
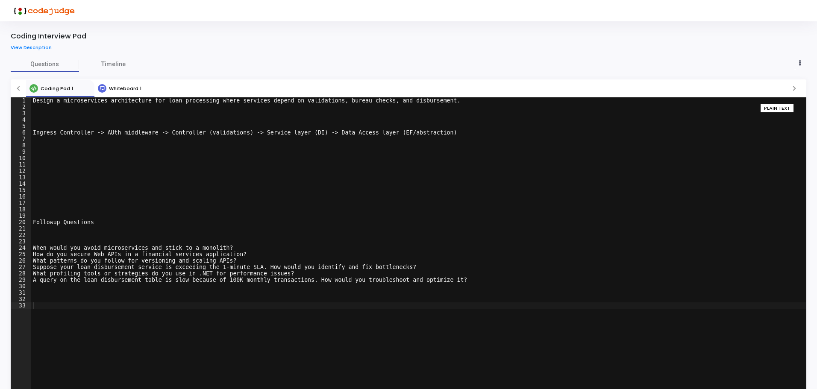
click at [183, 210] on div "Design a microservices architecture for loan processing where services depend o…" at bounding box center [418, 253] width 775 height 313
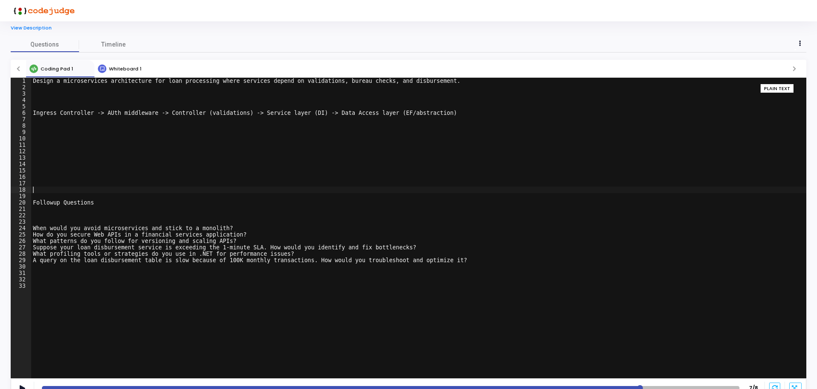
scroll to position [29, 0]
